Goal: Task Accomplishment & Management: Use online tool/utility

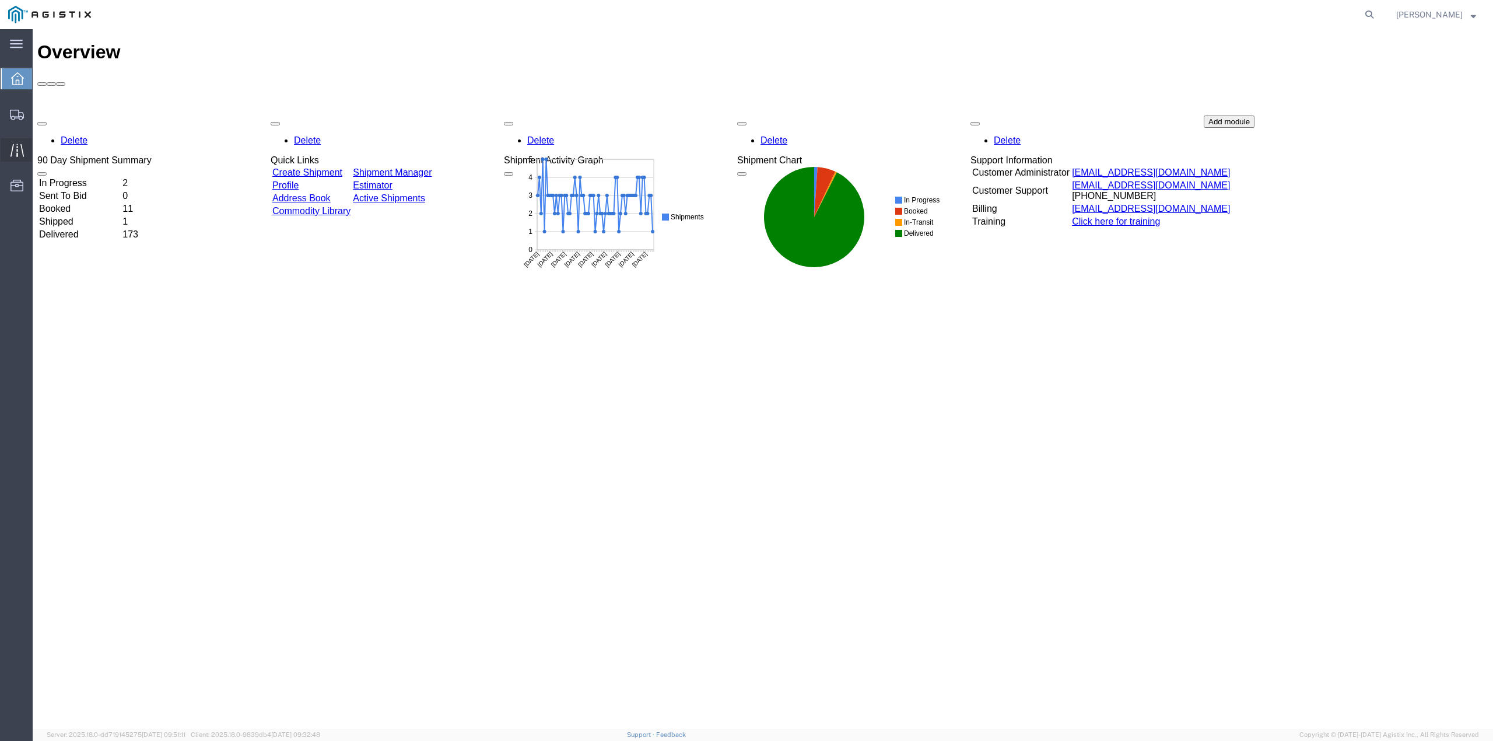
click at [12, 148] on icon at bounding box center [16, 149] width 13 height 13
click at [89, 177] on td "In Progress" at bounding box center [79, 183] width 82 height 12
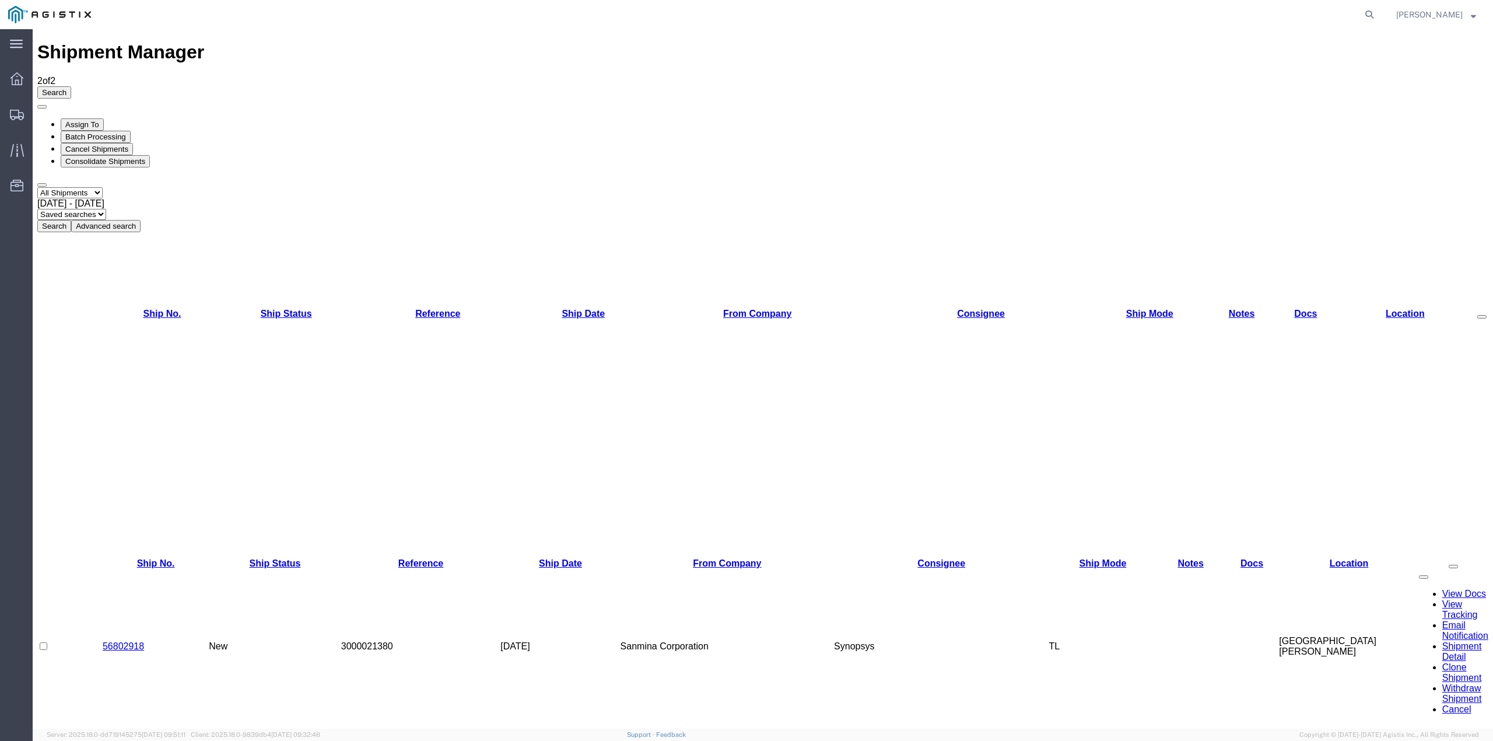
click at [131, 641] on link "56802918" at bounding box center [123, 646] width 41 height 10
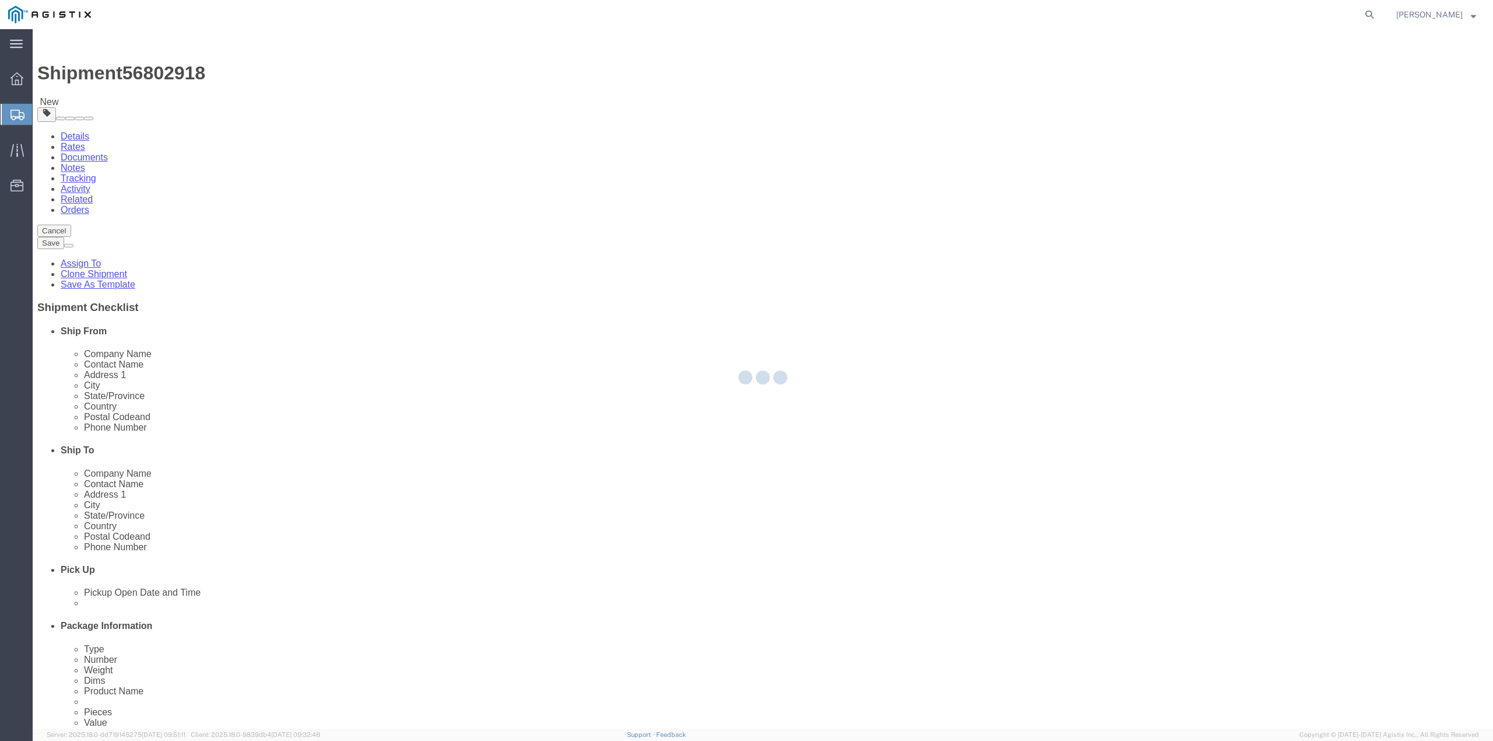
select select
select select "65511"
